Goal: Find specific page/section: Find specific page/section

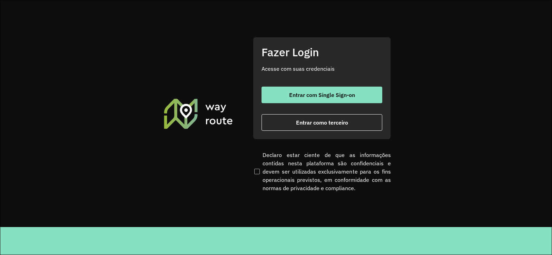
drag, startPoint x: 313, startPoint y: 125, endPoint x: 231, endPoint y: 137, distance: 83.3
click at [312, 125] on span "Entrar como terceiro" at bounding box center [322, 123] width 52 height 6
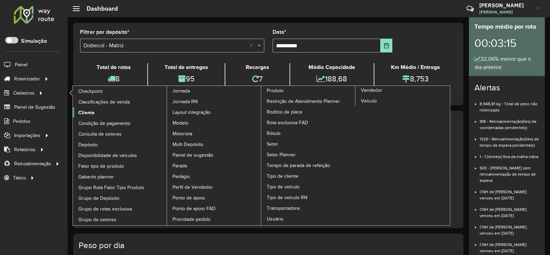
click at [86, 110] on span "Cliente" at bounding box center [86, 112] width 16 height 7
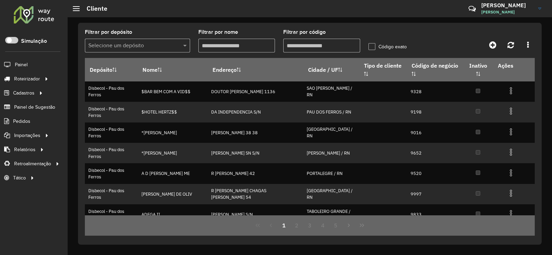
drag, startPoint x: 295, startPoint y: 46, endPoint x: 321, endPoint y: 51, distance: 26.0
click at [295, 46] on input "Filtrar por código" at bounding box center [321, 46] width 77 height 14
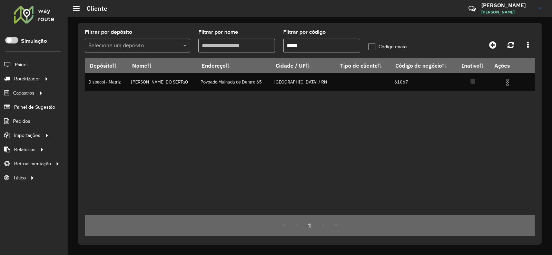
type input "*****"
